Goal: Task Accomplishment & Management: Use online tool/utility

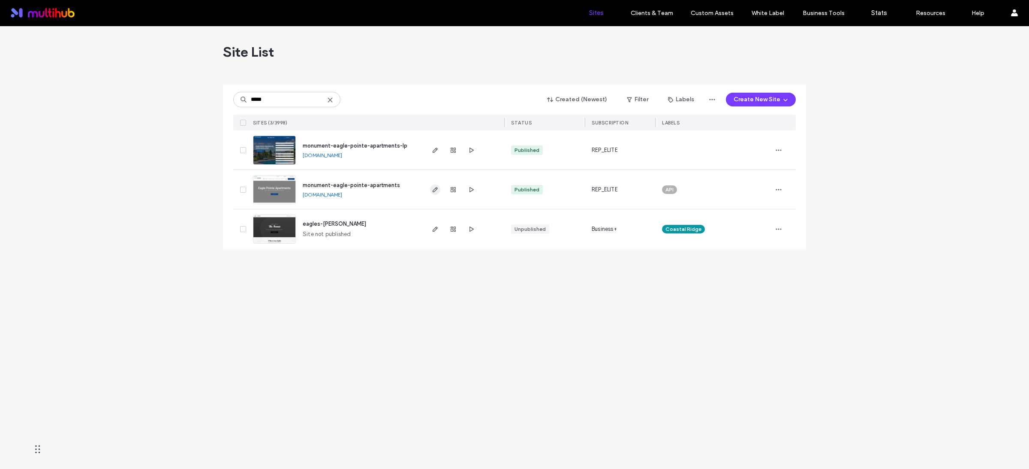
type input "*****"
click at [434, 189] on use "button" at bounding box center [435, 189] width 5 height 5
type input "*****"
click at [473, 189] on use "button" at bounding box center [472, 189] width 4 height 5
